Goal: Entertainment & Leisure: Consume media (video, audio)

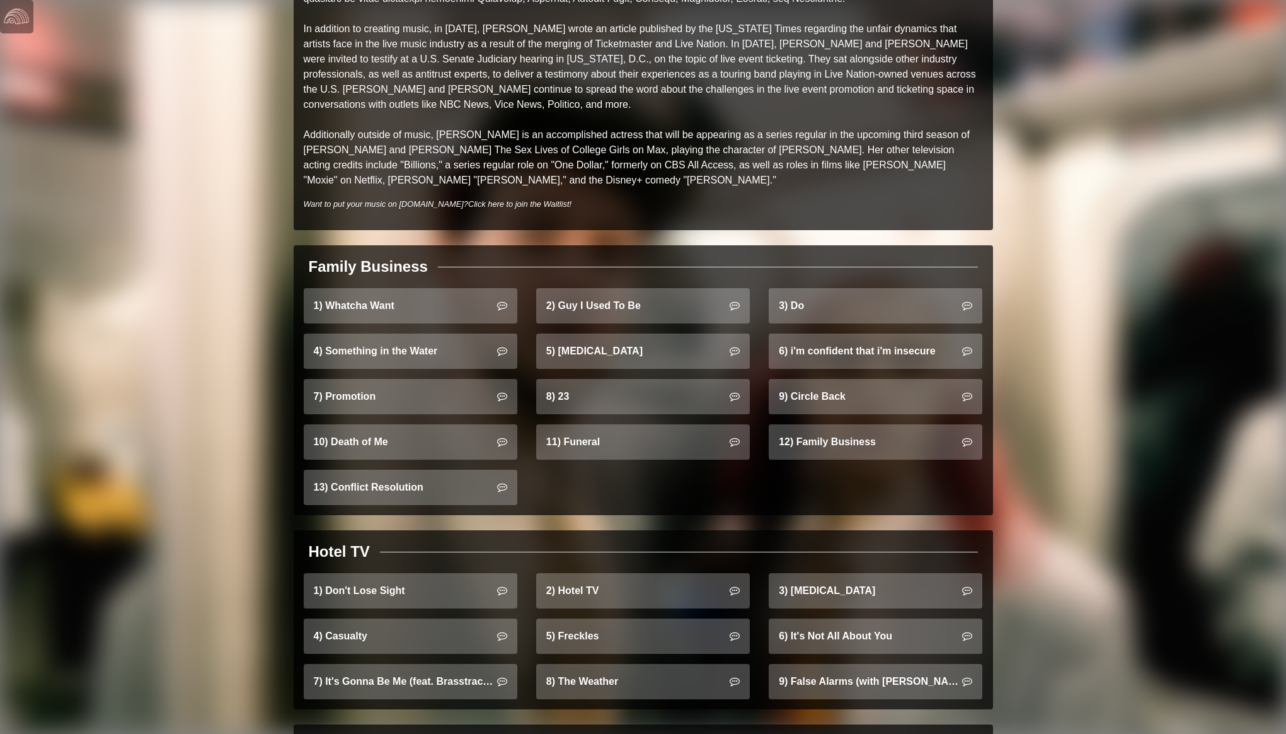
scroll to position [526, 0]
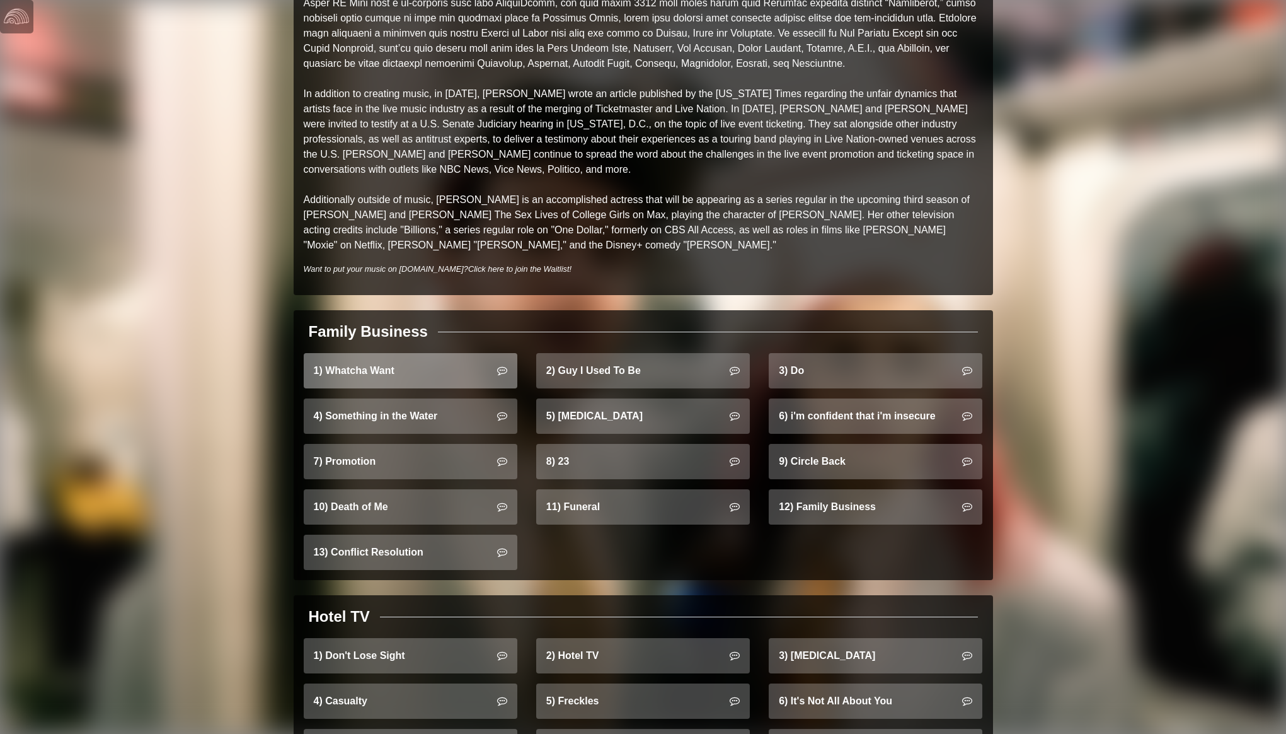
click at [391, 365] on link "1) Whatcha Want" at bounding box center [411, 370] width 214 height 35
